Goal: Use online tool/utility: Utilize a website feature to perform a specific function

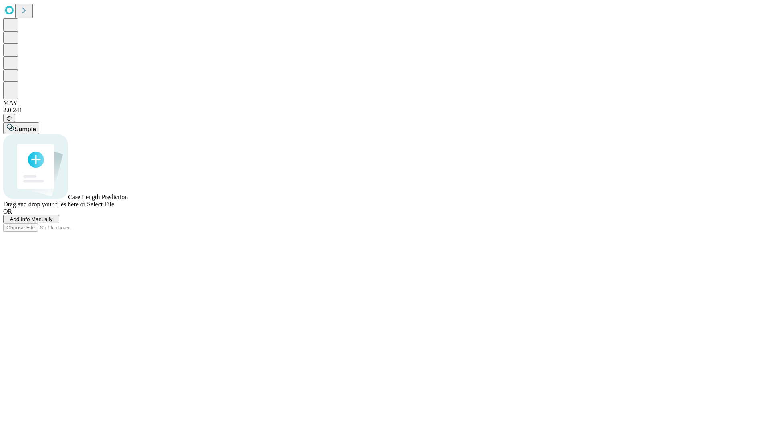
click at [53, 223] on span "Add Info Manually" at bounding box center [31, 220] width 43 height 6
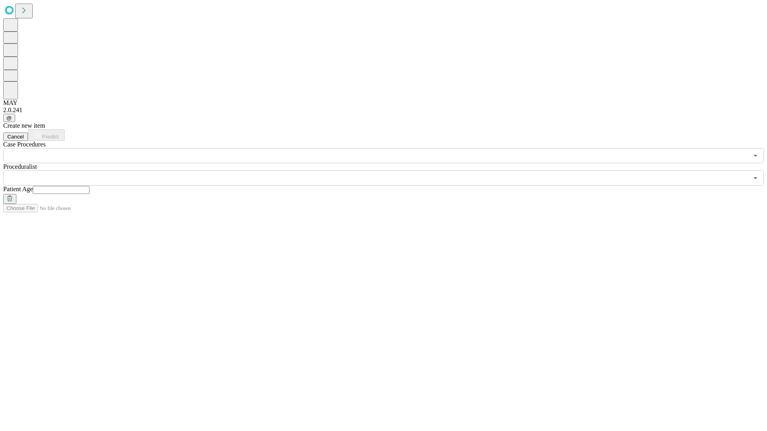
click at [89, 186] on input "text" at bounding box center [61, 190] width 57 height 8
type input "*"
click at [389, 171] on input "text" at bounding box center [375, 178] width 745 height 15
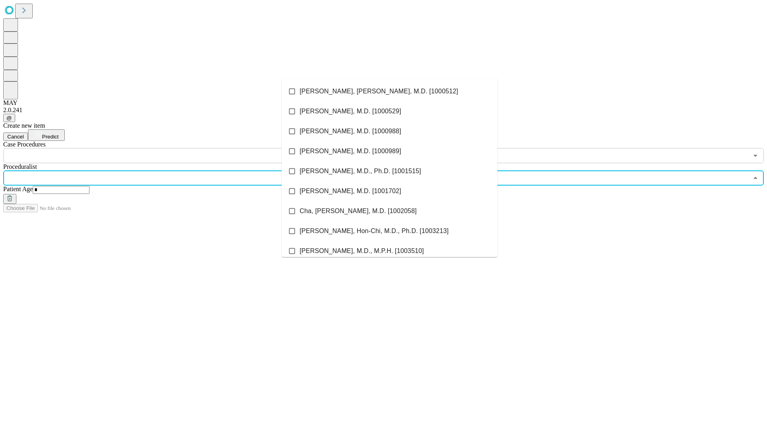
click at [390, 91] on li "[PERSON_NAME], [PERSON_NAME], M.D. [1000512]" at bounding box center [390, 91] width 216 height 20
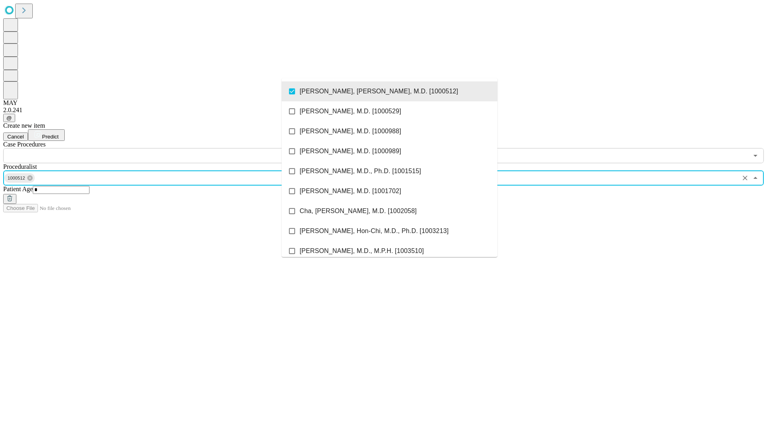
click at [168, 148] on input "text" at bounding box center [375, 155] width 745 height 15
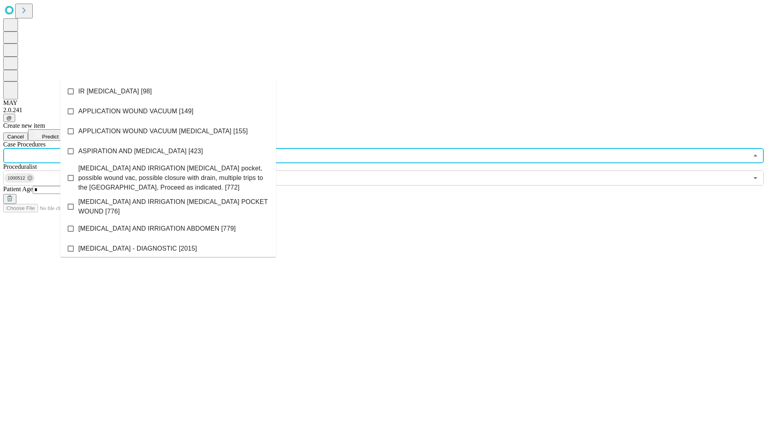
click at [168, 91] on li "IR [MEDICAL_DATA] [98]" at bounding box center [168, 91] width 216 height 20
click at [58, 134] on span "Predict" at bounding box center [50, 137] width 16 height 6
